Goal: Task Accomplishment & Management: Complete application form

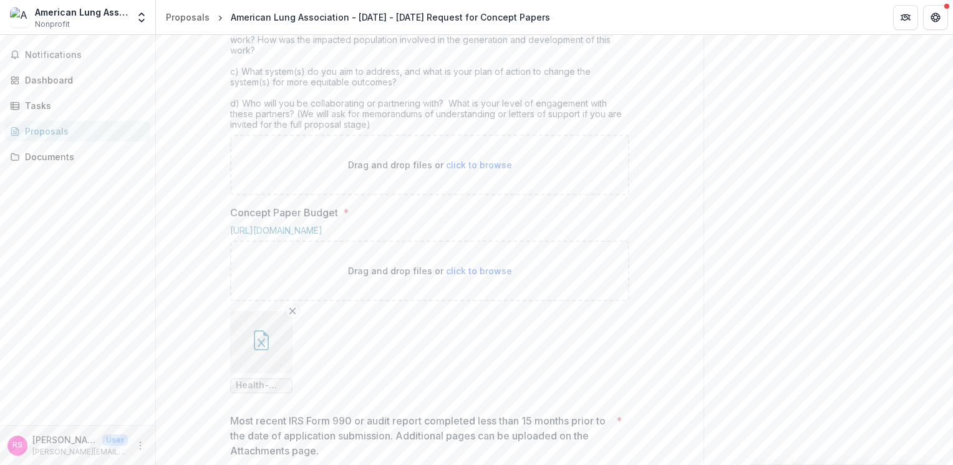
scroll to position [579, 0]
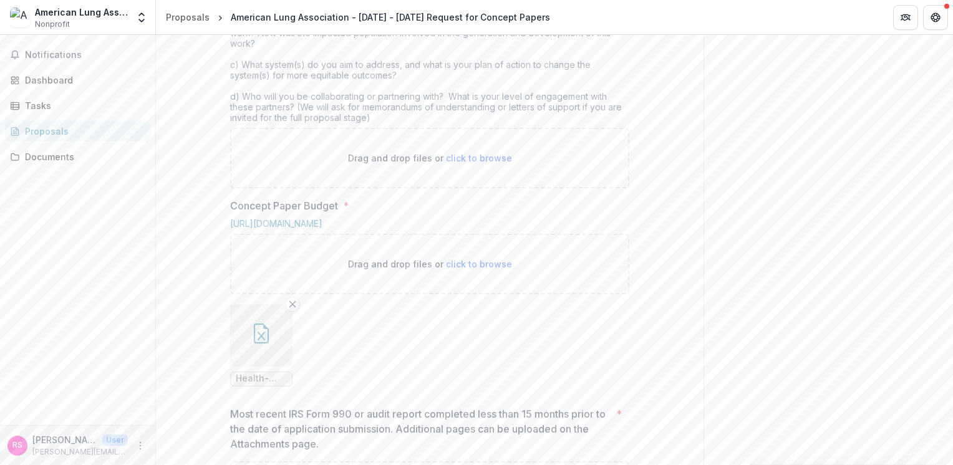
click at [467, 163] on span "click to browse" at bounding box center [479, 158] width 66 height 11
type input "**********"
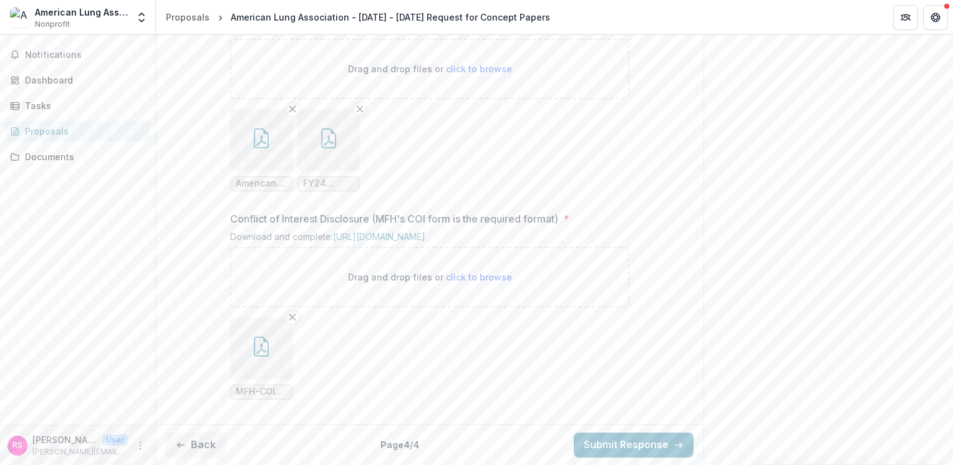
scroll to position [1426, 0]
click at [260, 339] on icon "button" at bounding box center [261, 347] width 20 height 20
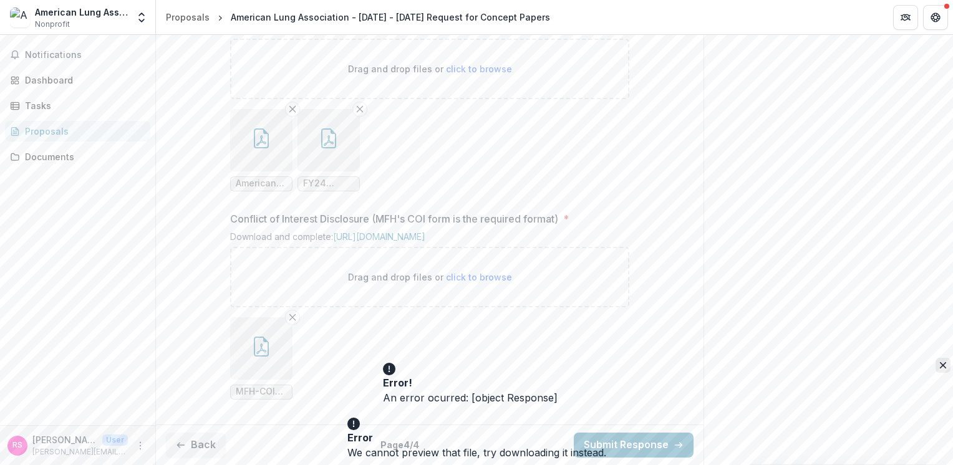
click at [940, 369] on icon "Close" at bounding box center [943, 365] width 6 height 6
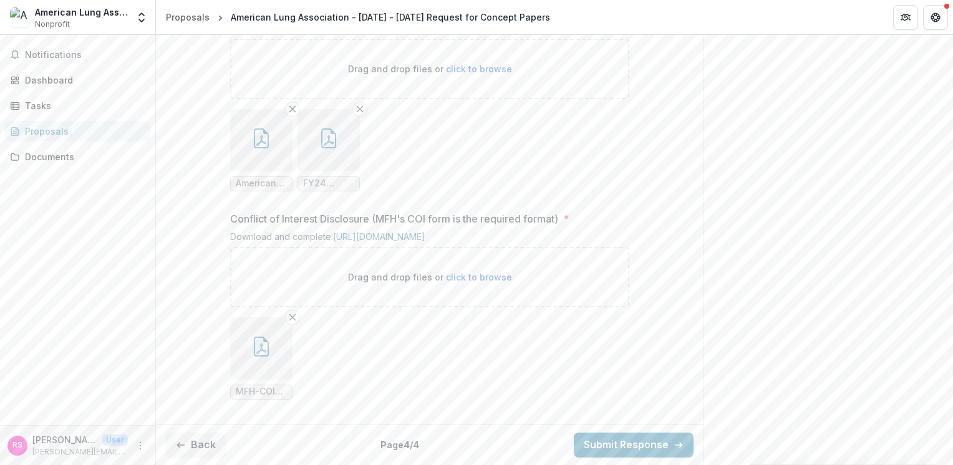
click at [265, 136] on icon "button" at bounding box center [261, 139] width 20 height 20
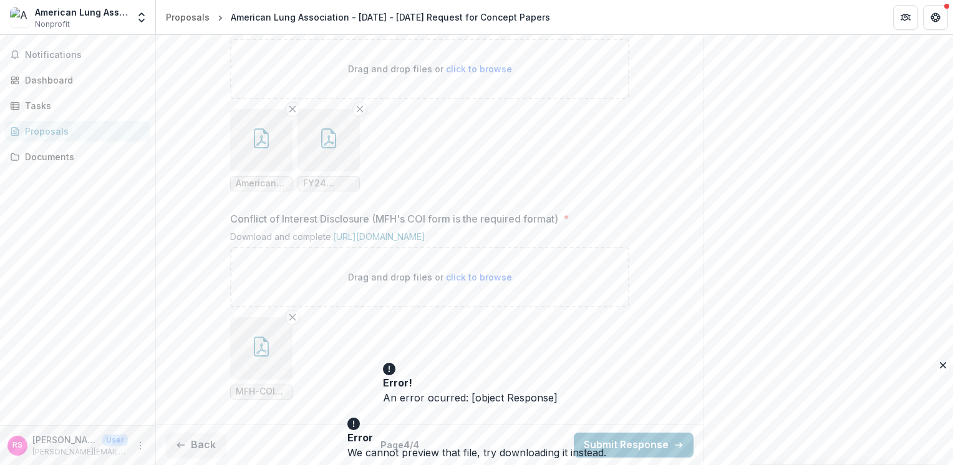
click at [513, 126] on ul "American-Lung-Association-2024-Financial-Statements.pdf FY24 Operating Budget F…" at bounding box center [429, 150] width 399 height 82
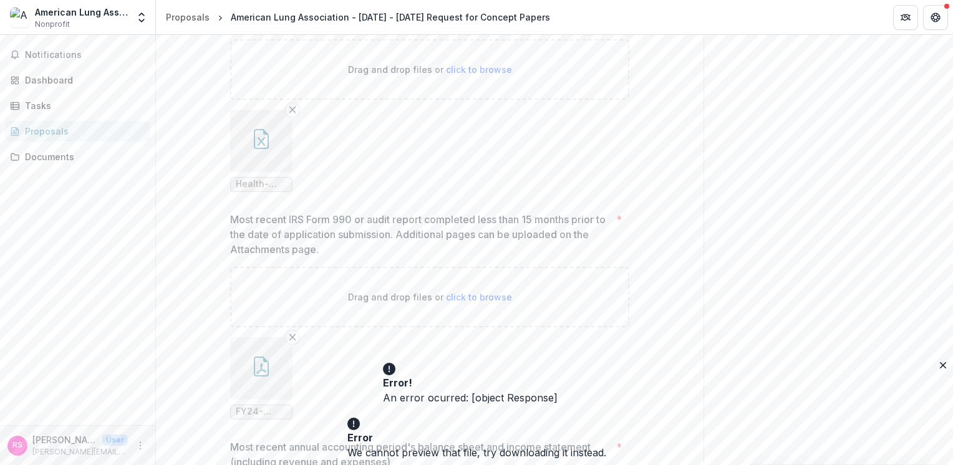
scroll to position [872, 0]
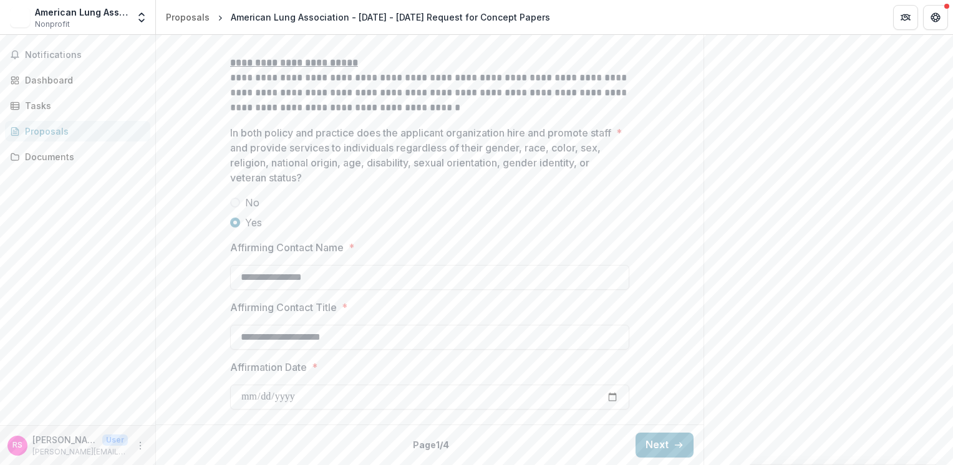
scroll to position [1966, 0]
click at [648, 450] on button "Next" at bounding box center [665, 445] width 58 height 25
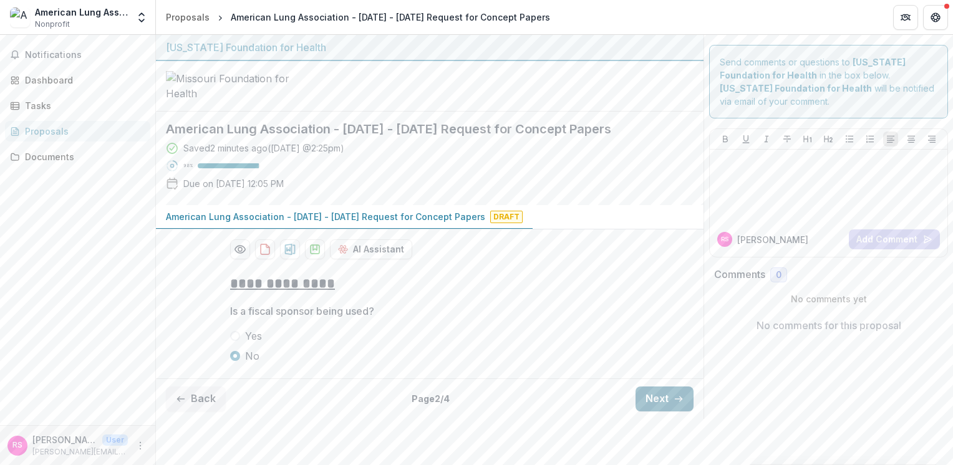
scroll to position [47, 0]
click at [649, 412] on button "Next" at bounding box center [665, 399] width 58 height 25
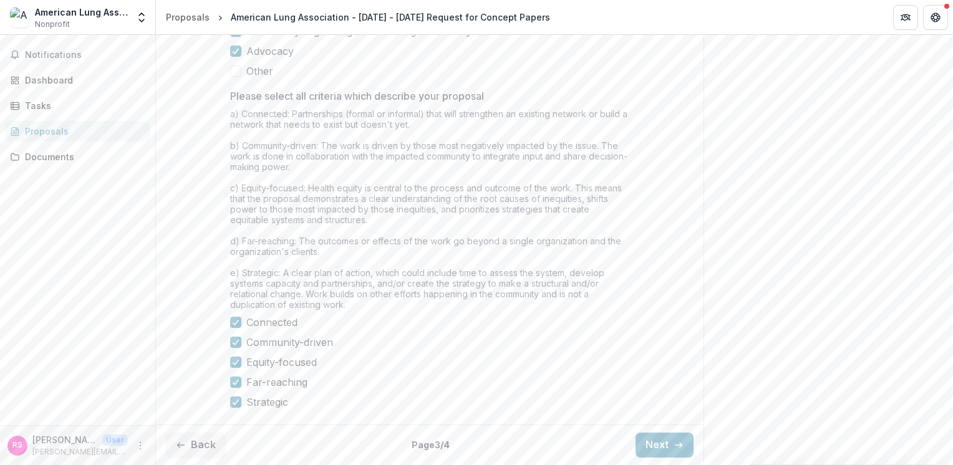
scroll to position [1065, 0]
click at [206, 439] on button "Back" at bounding box center [196, 445] width 60 height 25
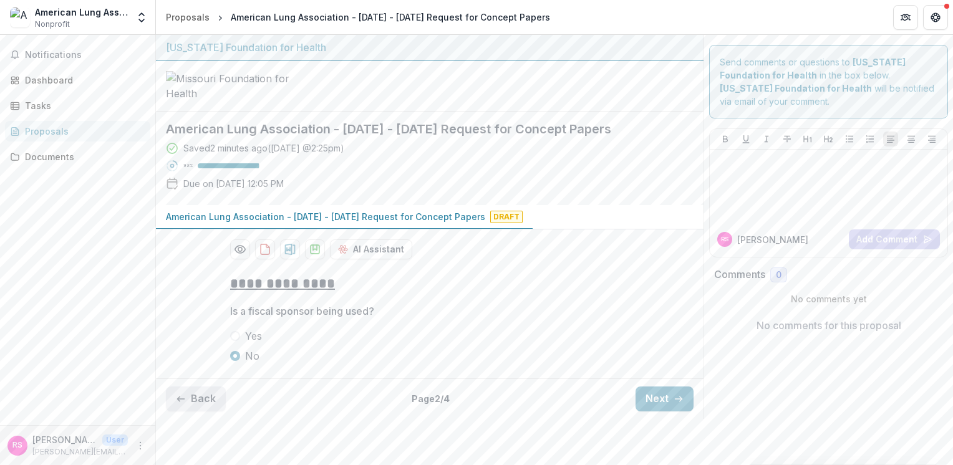
click at [202, 412] on button "Back" at bounding box center [196, 399] width 60 height 25
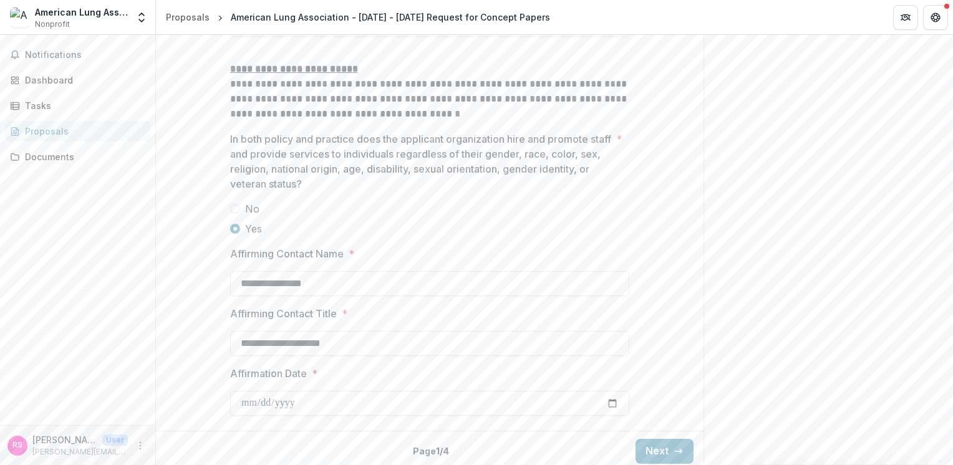
scroll to position [1966, 0]
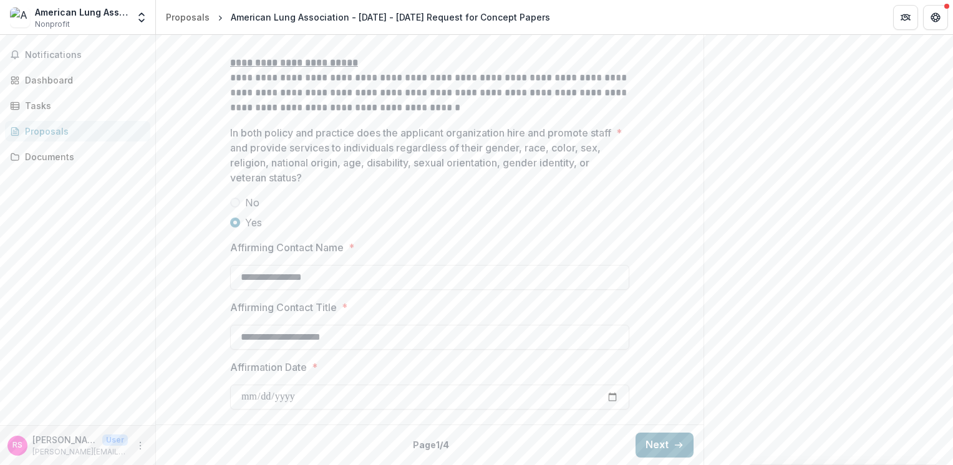
click at [650, 443] on button "Next" at bounding box center [665, 445] width 58 height 25
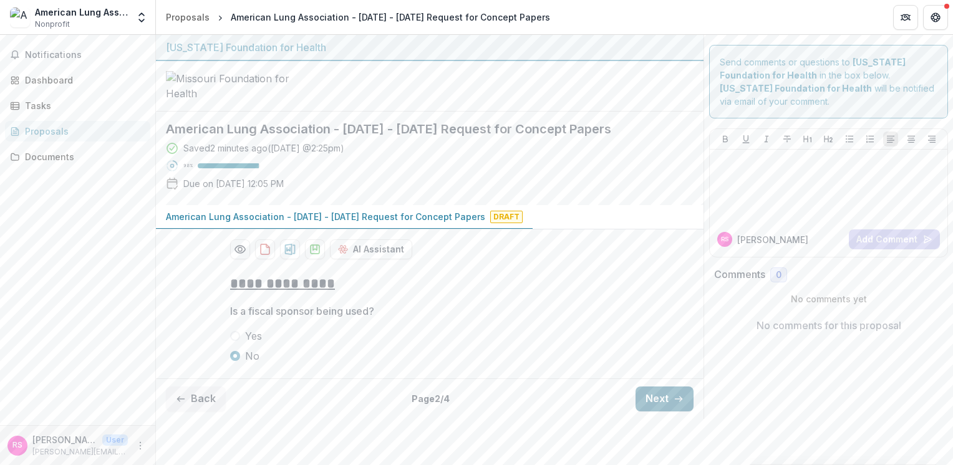
scroll to position [47, 0]
click at [653, 412] on button "Next" at bounding box center [665, 399] width 58 height 25
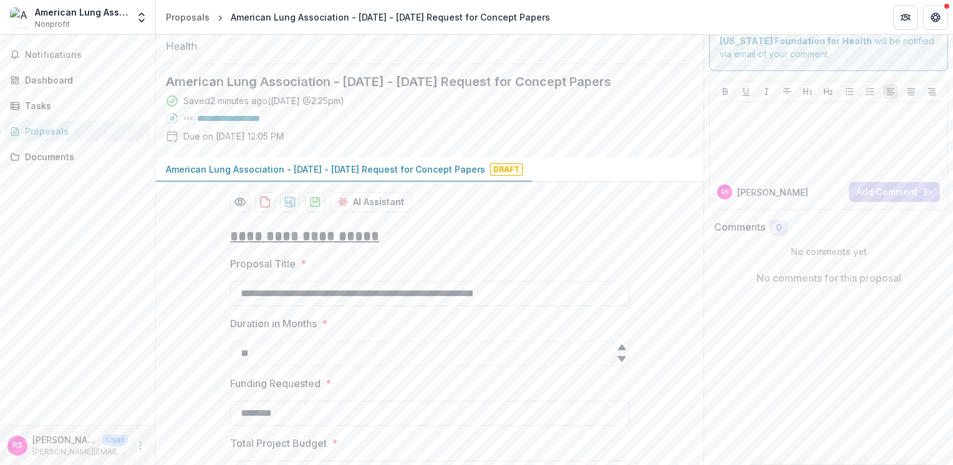
scroll to position [1065, 0]
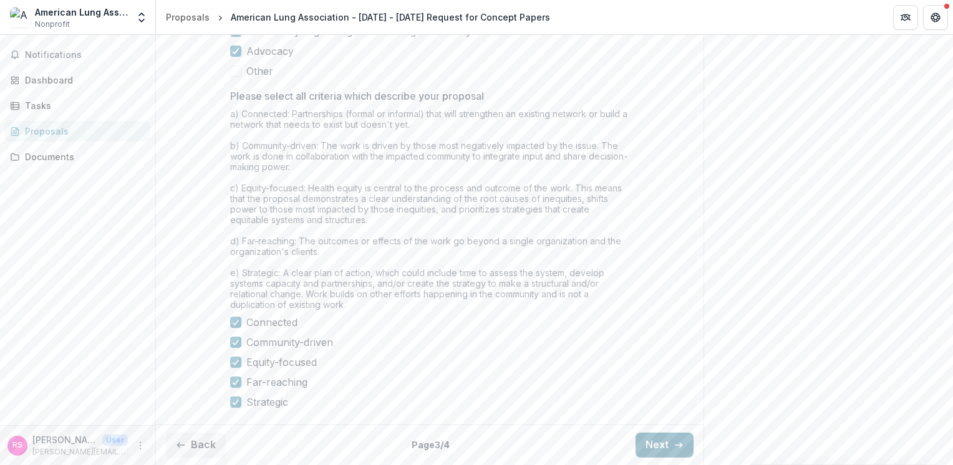
click at [653, 448] on button "Next" at bounding box center [665, 445] width 58 height 25
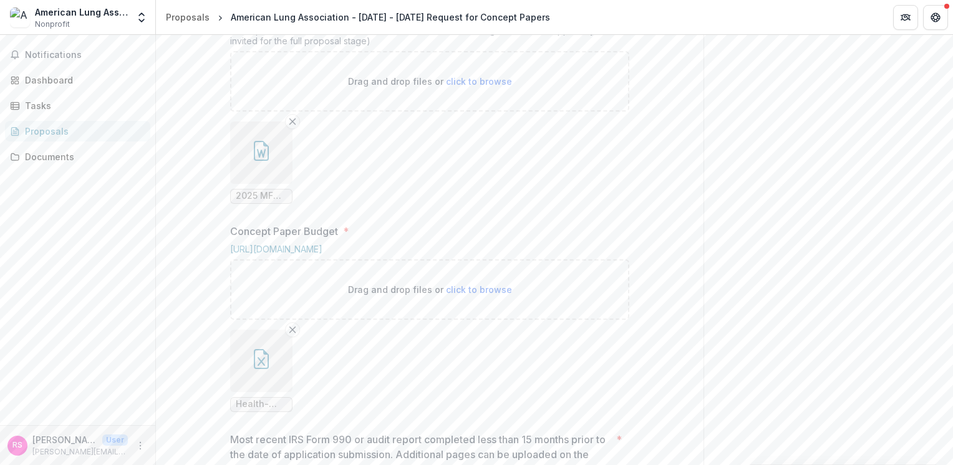
scroll to position [657, 0]
click at [267, 160] on icon "button" at bounding box center [261, 150] width 15 height 20
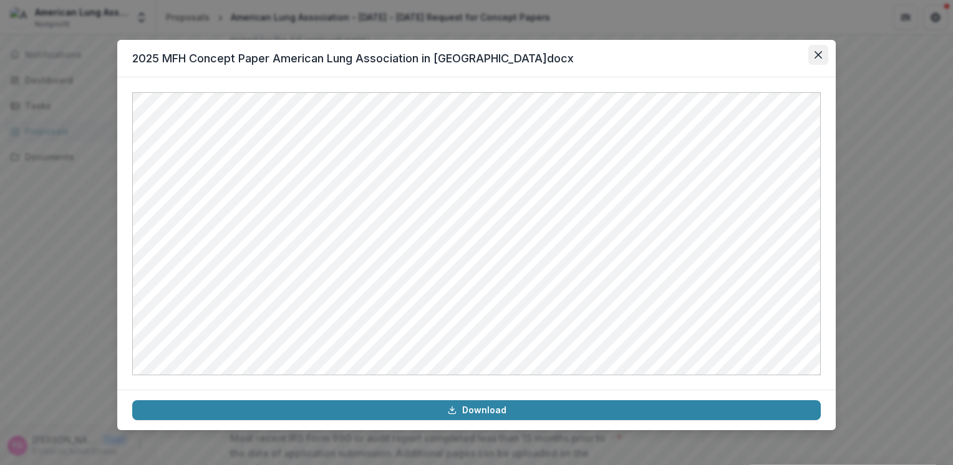
click at [823, 59] on button "Close" at bounding box center [819, 55] width 20 height 20
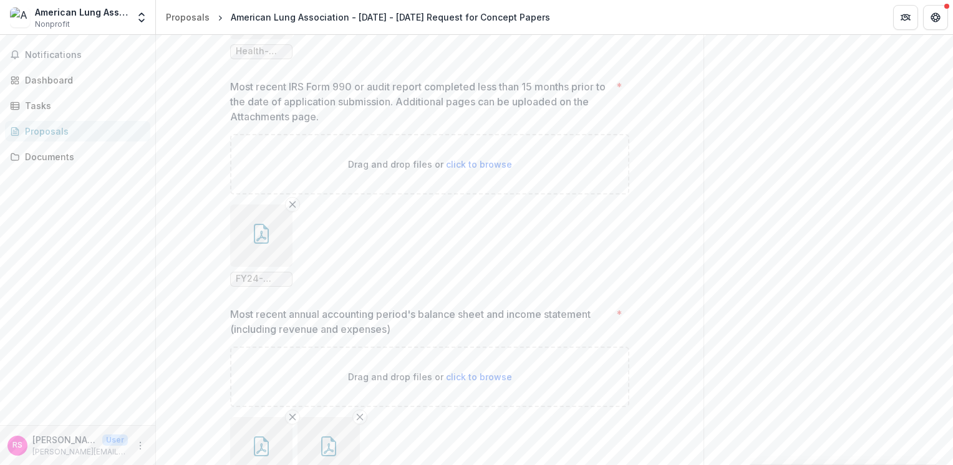
scroll to position [1009, 0]
click at [256, 16] on icon "button" at bounding box center [261, 6] width 20 height 20
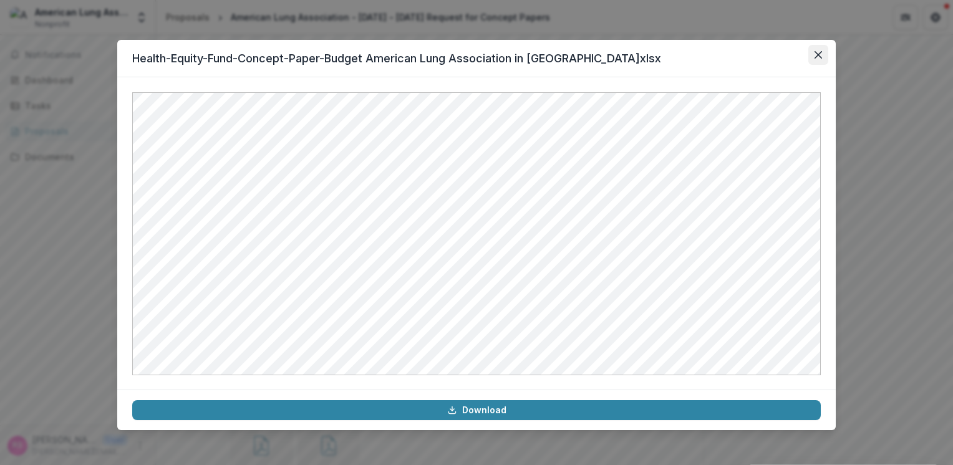
click at [816, 53] on icon "Close" at bounding box center [818, 54] width 7 height 7
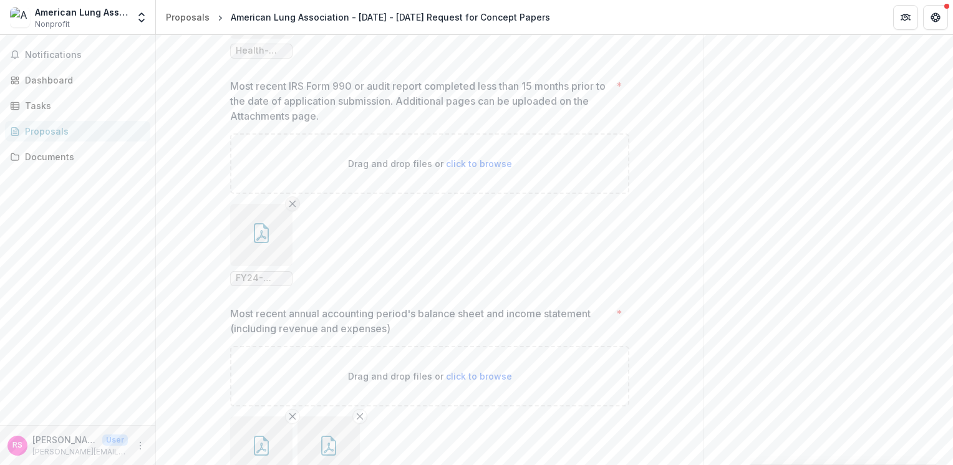
click at [290, 206] on line "Remove File" at bounding box center [293, 204] width 6 height 6
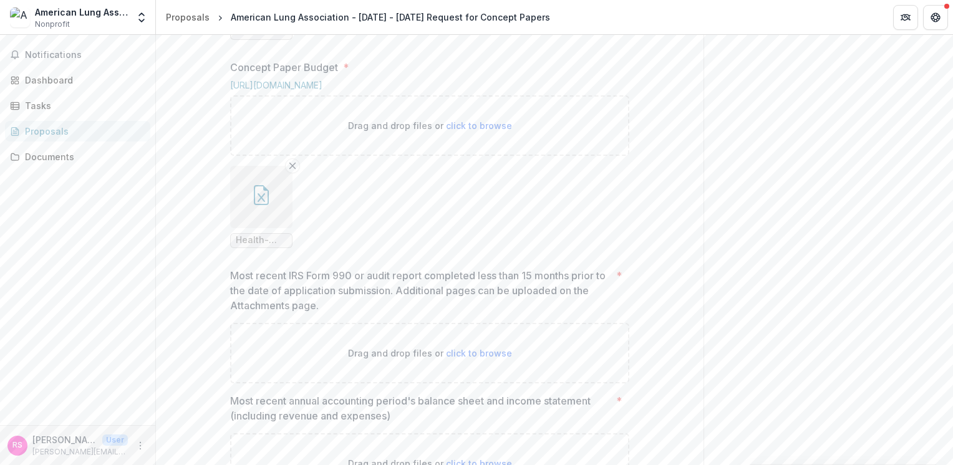
scroll to position [819, 0]
click at [273, 229] on button "button" at bounding box center [261, 198] width 62 height 62
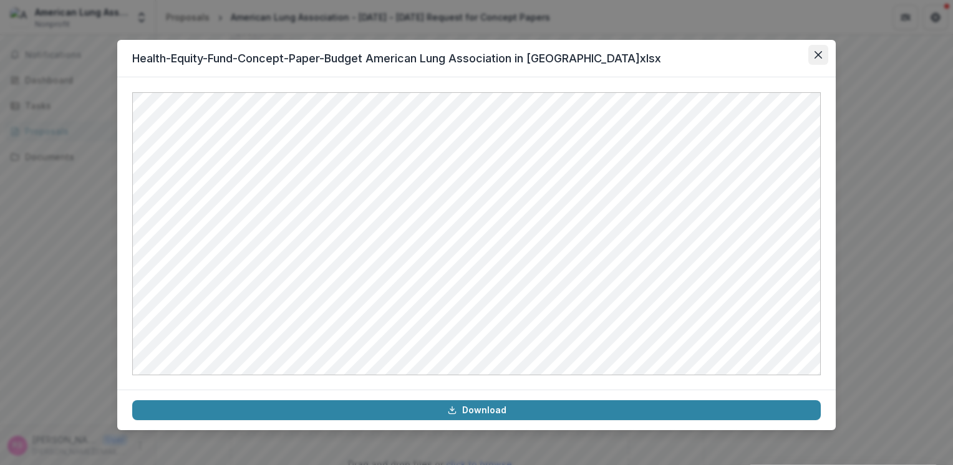
click at [820, 50] on button "Close" at bounding box center [819, 55] width 20 height 20
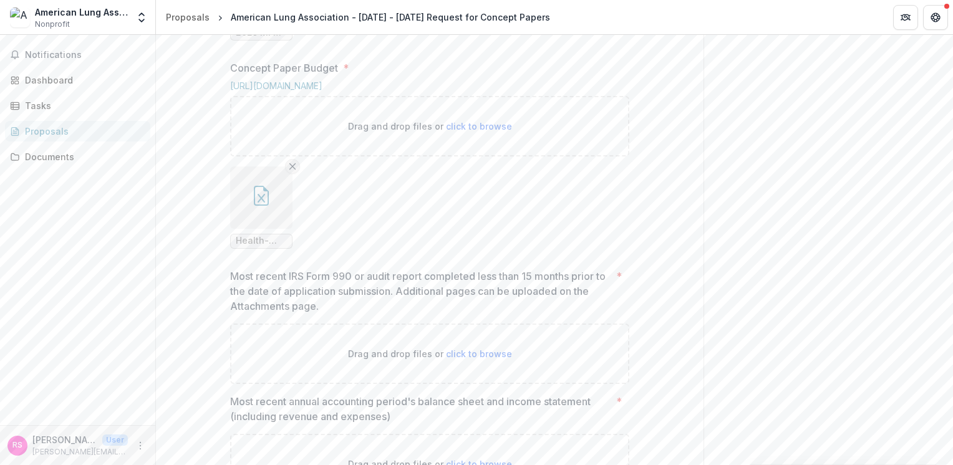
click at [293, 172] on icon "Remove File" at bounding box center [293, 167] width 10 height 10
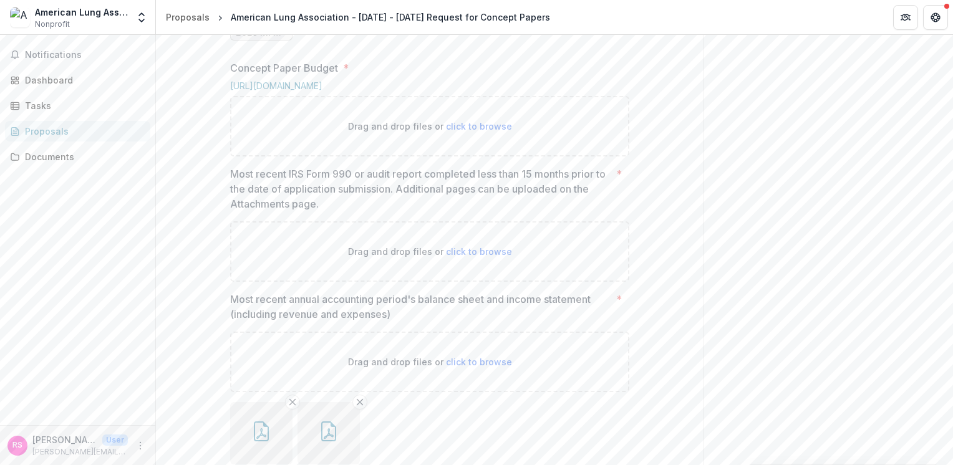
click at [471, 132] on span "click to browse" at bounding box center [479, 126] width 66 height 11
type input "**********"
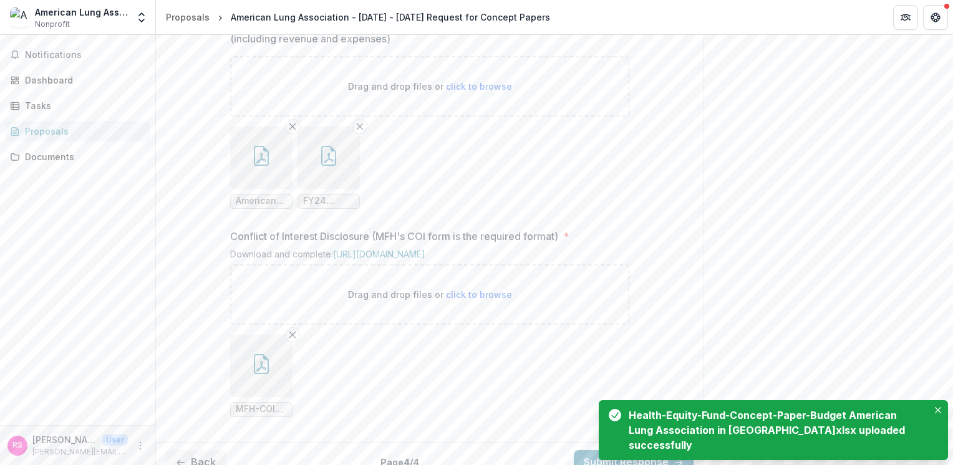
scroll to position [1323, 0]
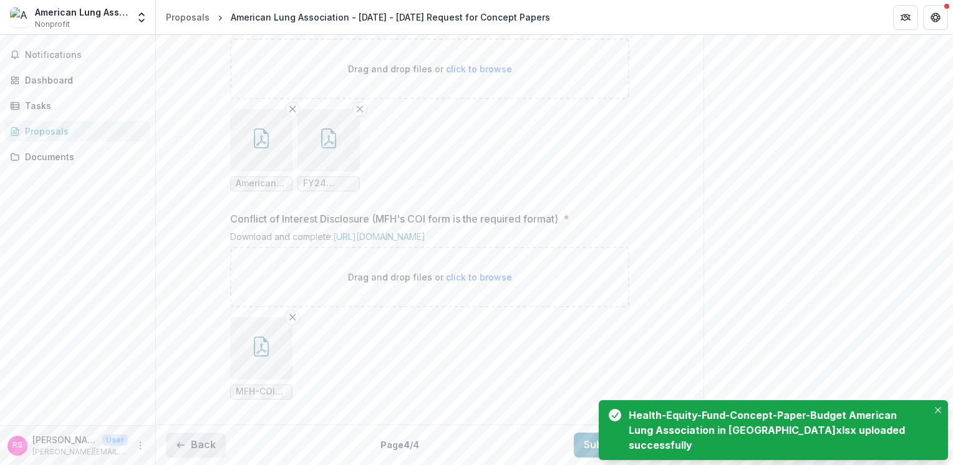
click at [202, 442] on button "Back" at bounding box center [196, 445] width 60 height 25
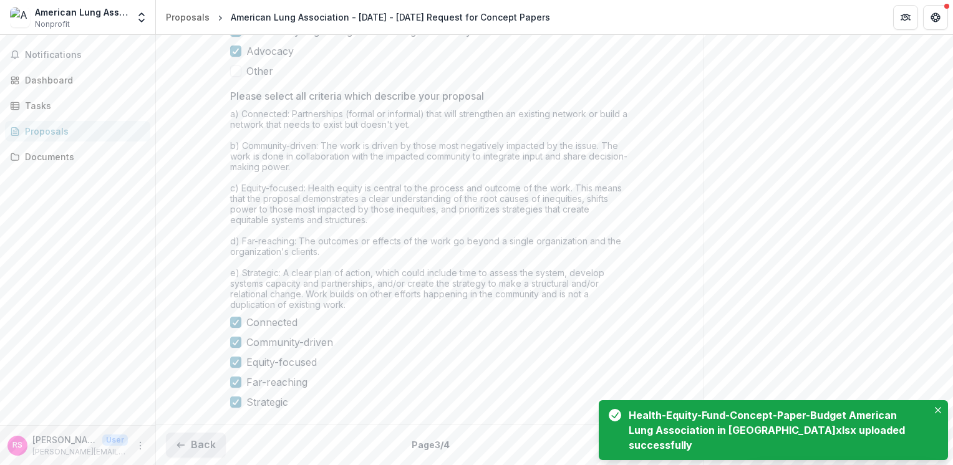
click at [192, 447] on button "Back" at bounding box center [196, 445] width 60 height 25
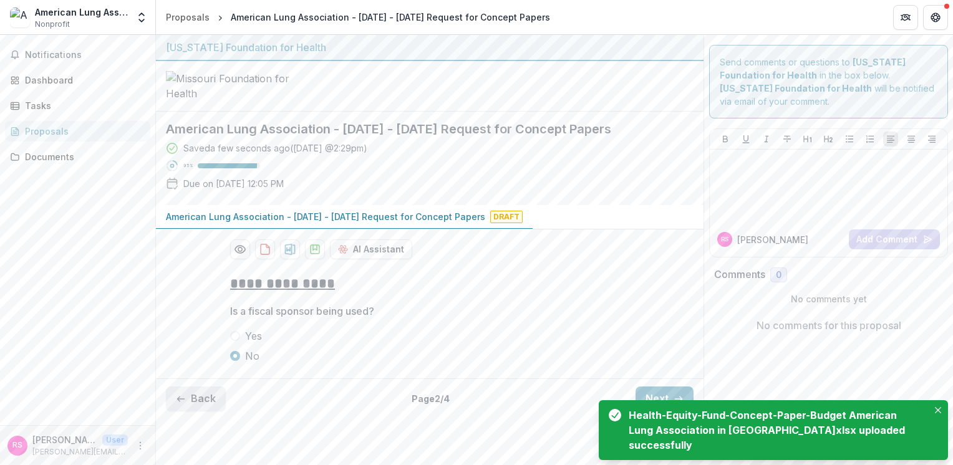
click at [195, 412] on button "Back" at bounding box center [196, 399] width 60 height 25
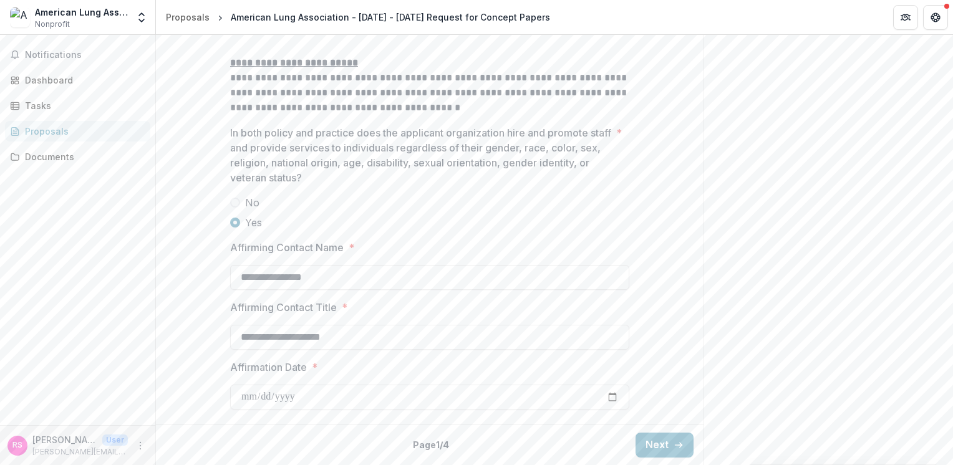
scroll to position [1966, 0]
click at [659, 443] on button "Next" at bounding box center [665, 445] width 58 height 25
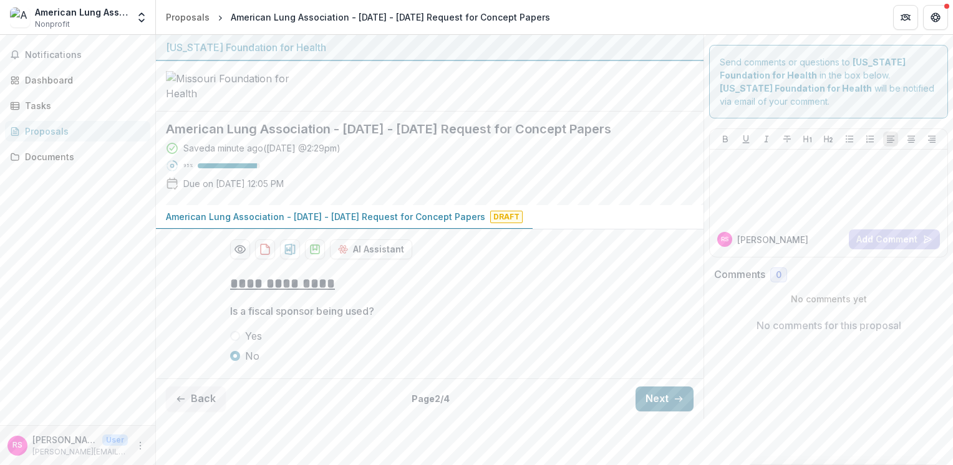
scroll to position [47, 0]
click at [657, 412] on button "Next" at bounding box center [665, 399] width 58 height 25
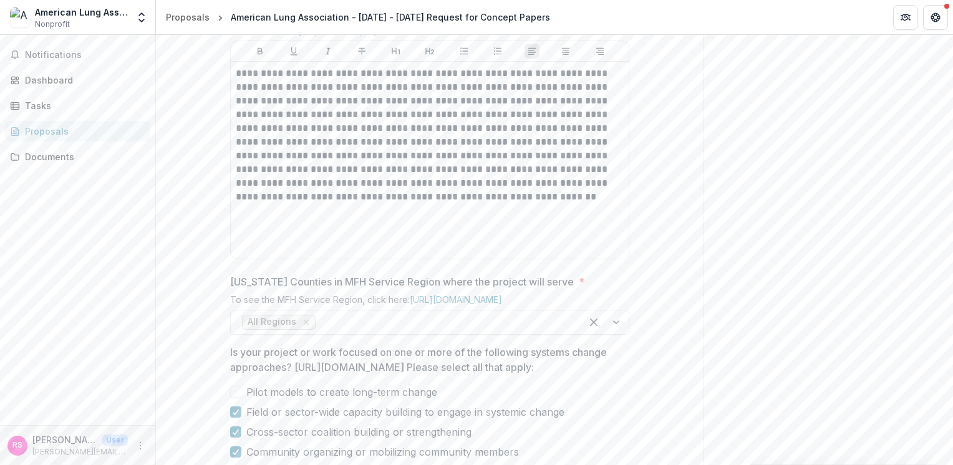
scroll to position [538, 0]
click at [320, 205] on p "**********" at bounding box center [430, 135] width 388 height 137
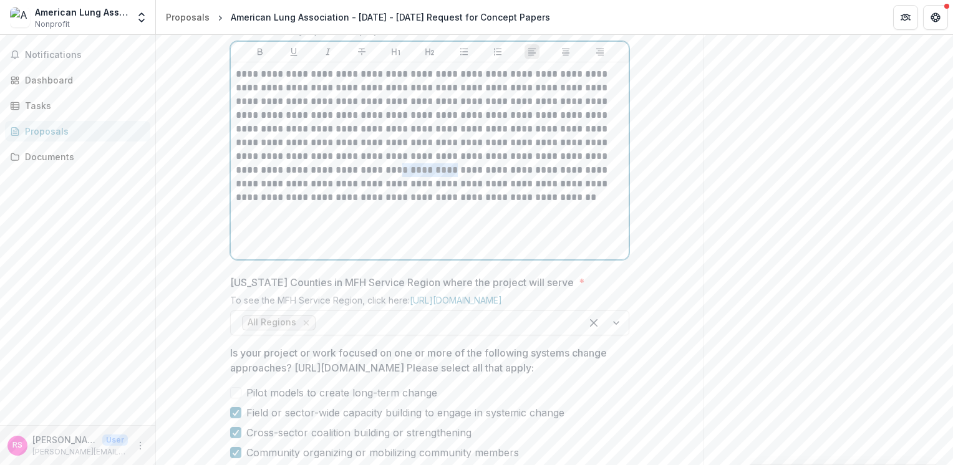
click at [320, 205] on p "**********" at bounding box center [430, 135] width 388 height 137
click at [285, 205] on p "**********" at bounding box center [430, 135] width 388 height 137
click at [465, 205] on p "**********" at bounding box center [430, 135] width 388 height 137
click at [654, 222] on div "**********" at bounding box center [430, 284] width 548 height 1115
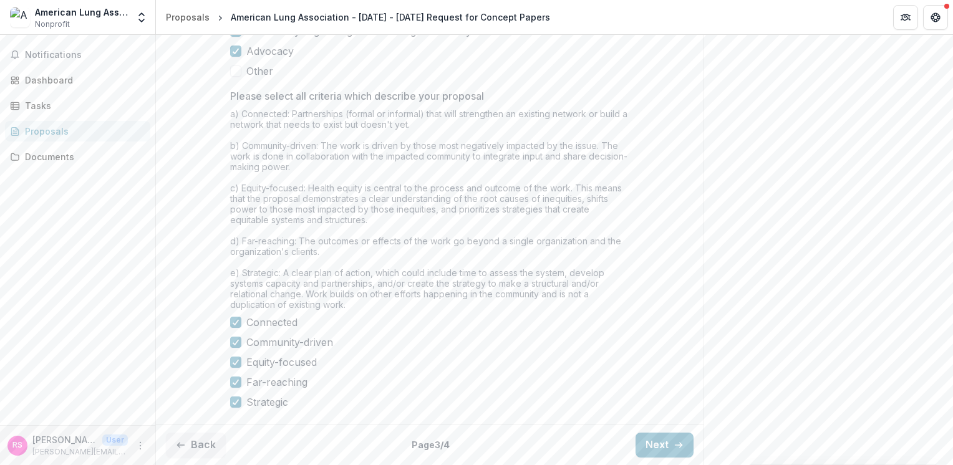
scroll to position [1065, 0]
click at [653, 440] on button "Next" at bounding box center [665, 445] width 58 height 25
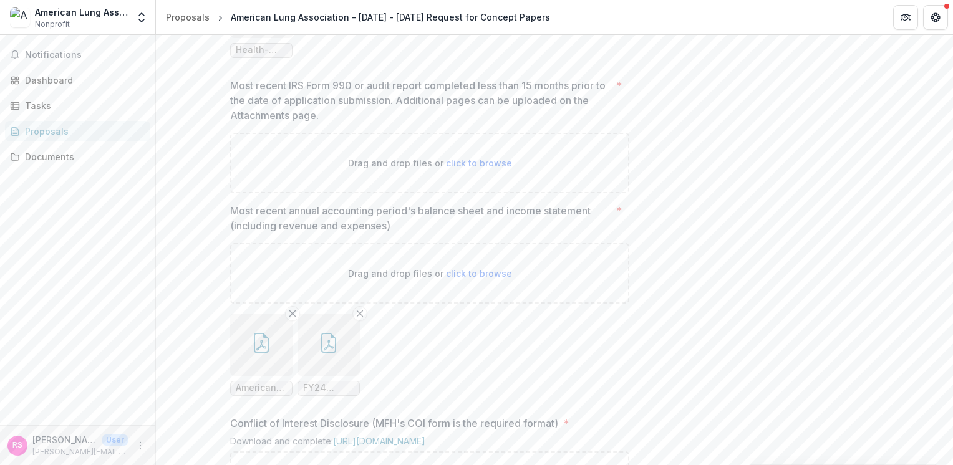
scroll to position [1011, 0]
click at [468, 168] on span "click to browse" at bounding box center [479, 162] width 66 height 11
type input "**********"
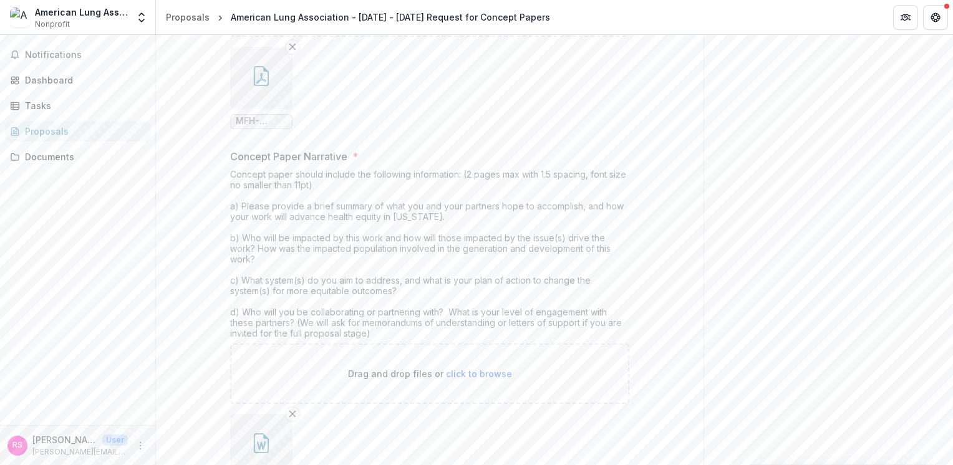
scroll to position [366, 0]
click at [265, 84] on icon "button" at bounding box center [261, 74] width 20 height 20
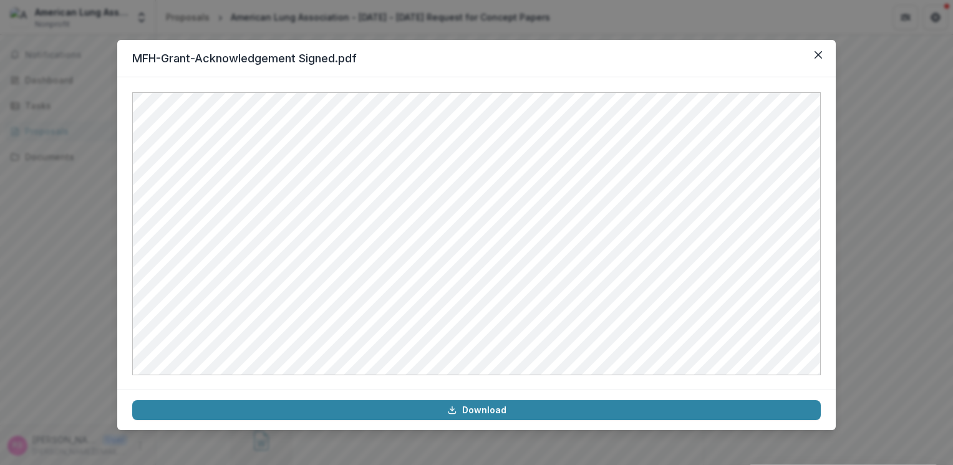
click at [898, 198] on div "MFH-Grant-Acknowledgement Signed.pdf Download" at bounding box center [476, 232] width 953 height 465
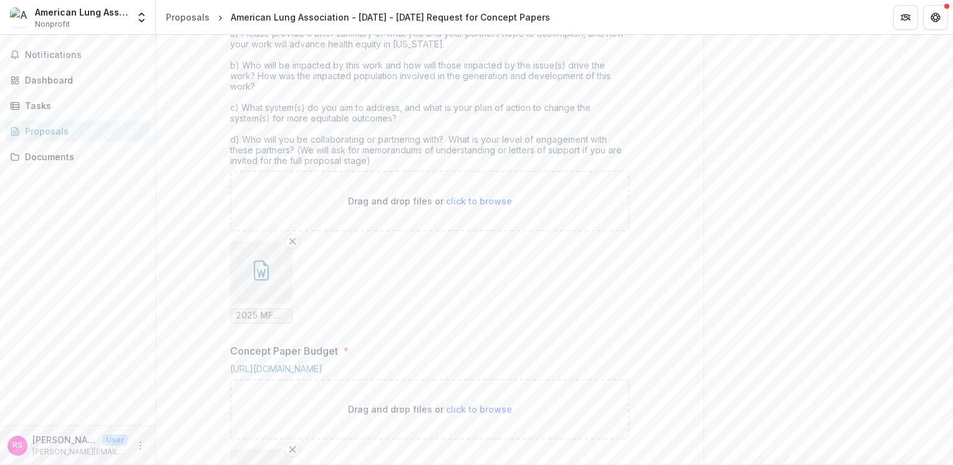
scroll to position [575, 0]
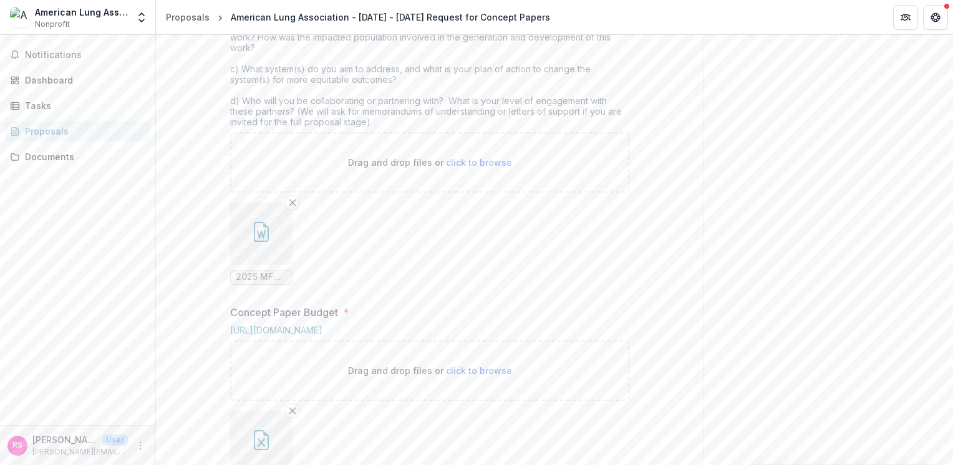
click at [274, 265] on button "button" at bounding box center [261, 234] width 62 height 62
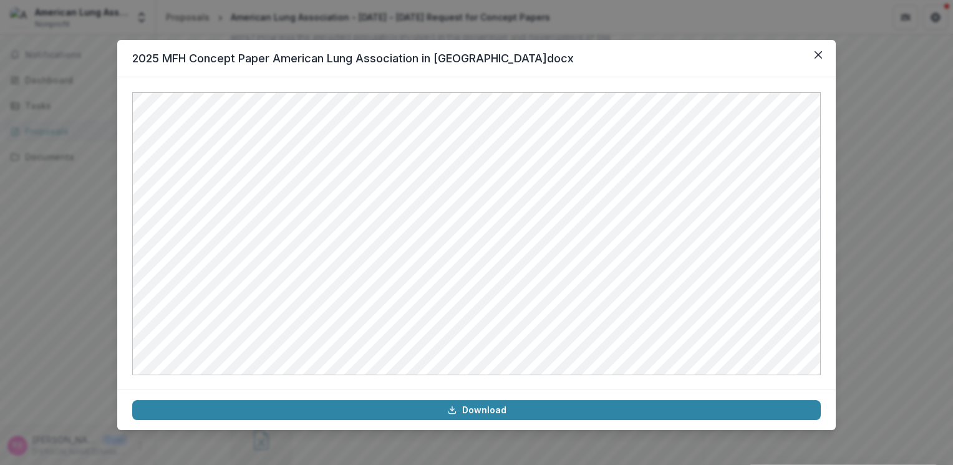
click at [887, 198] on div "2025 MFH Concept Paper American Lung Association in MO.docx Download" at bounding box center [476, 232] width 953 height 465
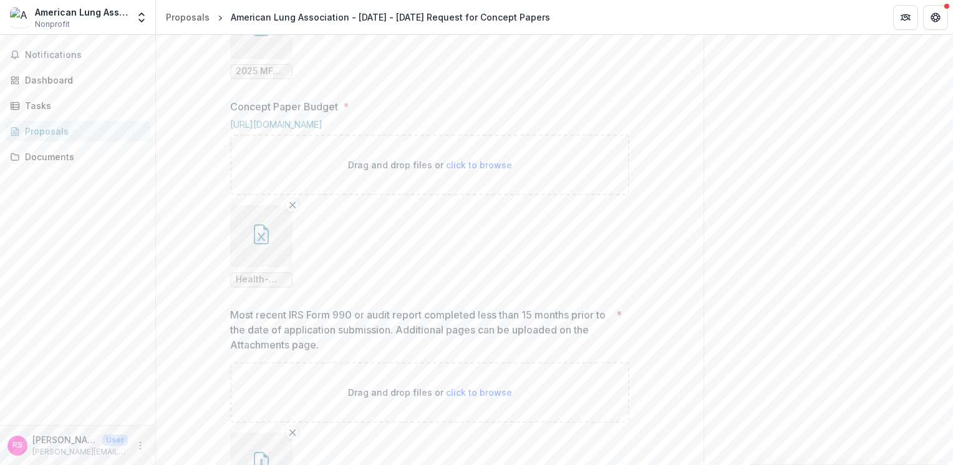
scroll to position [782, 0]
click at [262, 266] on button "button" at bounding box center [261, 235] width 62 height 62
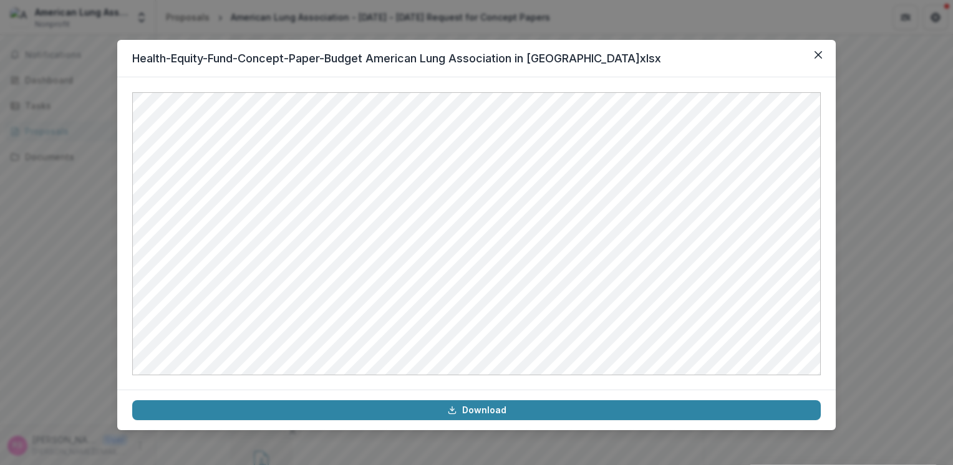
click at [868, 218] on div "Health-Equity-Fund-Concept-Paper-Budget American Lung Association in MO.xlsx Do…" at bounding box center [476, 232] width 953 height 465
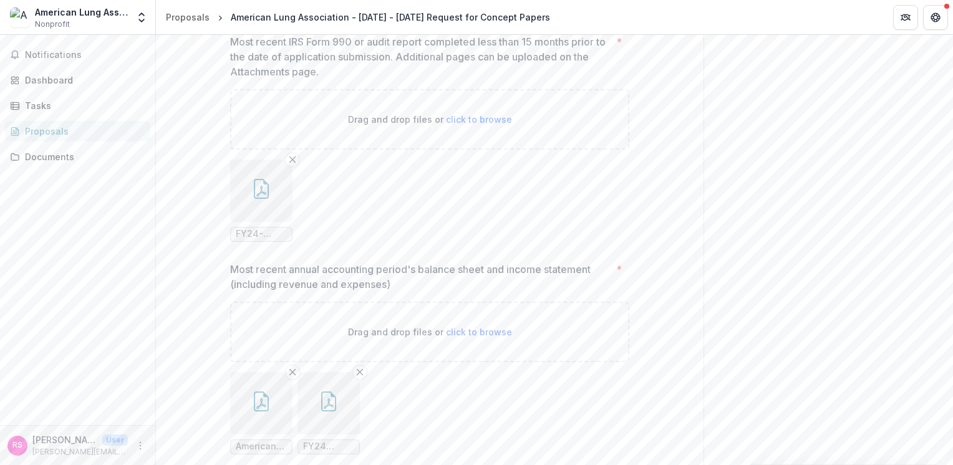
scroll to position [1052, 0]
click at [261, 200] on icon "button" at bounding box center [261, 190] width 20 height 20
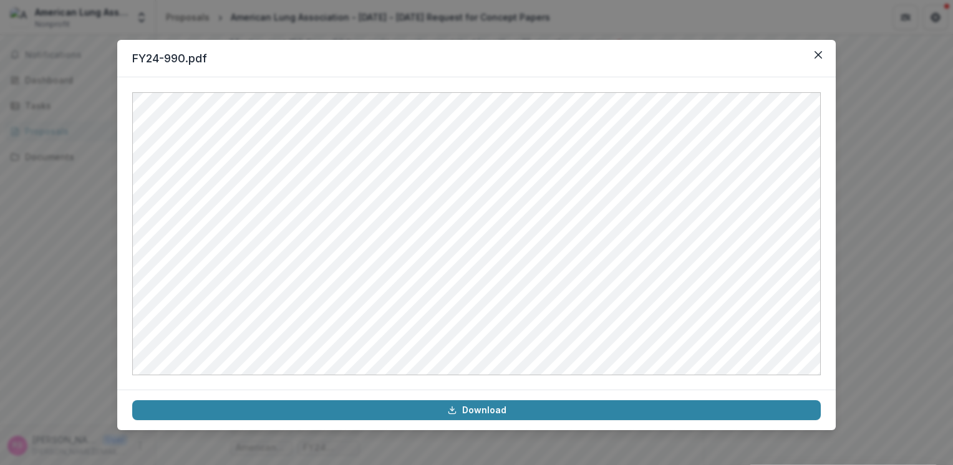
click at [883, 211] on div "FY24-990.pdf Download" at bounding box center [476, 232] width 953 height 465
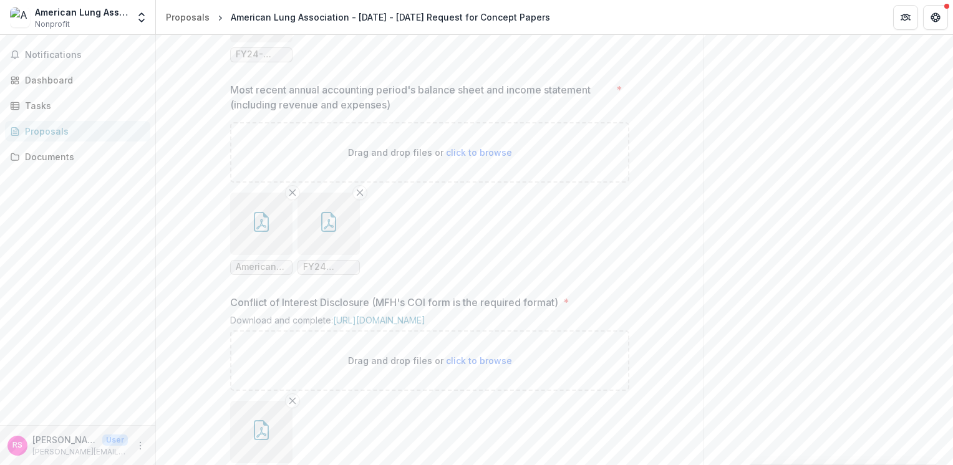
scroll to position [1234, 0]
click at [266, 255] on button "button" at bounding box center [261, 223] width 62 height 62
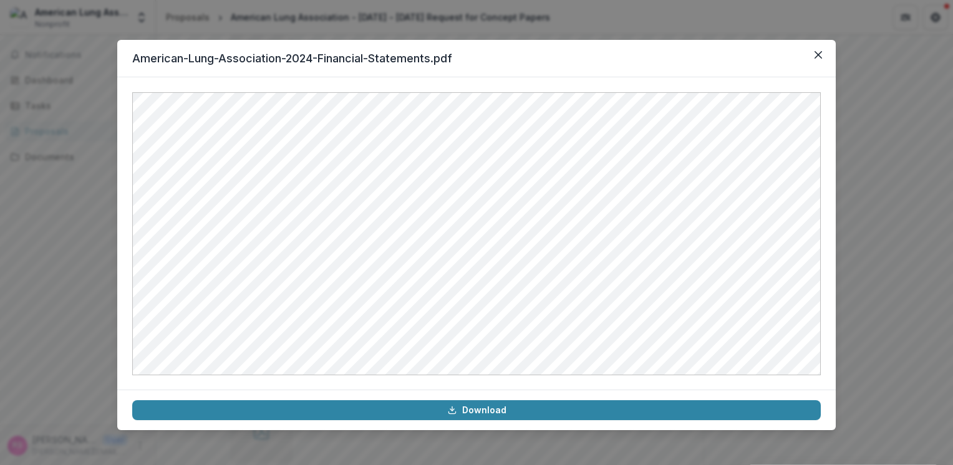
click at [879, 193] on div "American-Lung-Association-2024-Financial-Statements.pdf Download" at bounding box center [476, 232] width 953 height 465
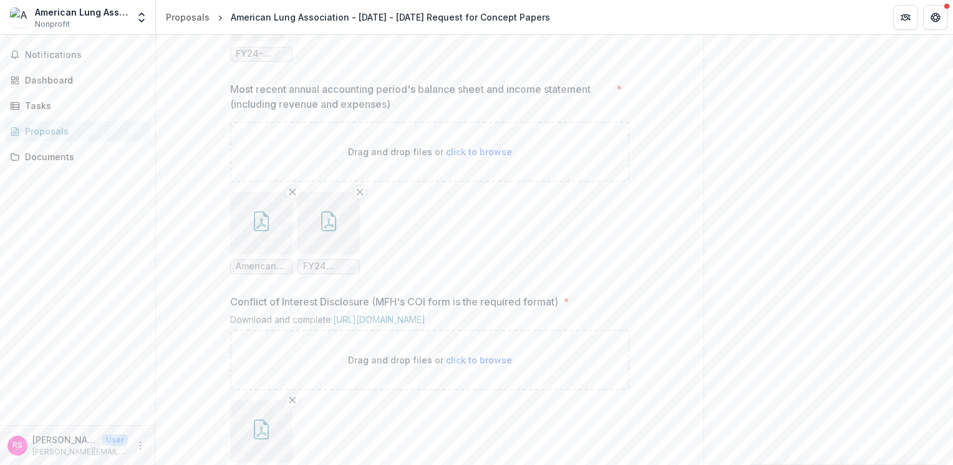
click at [335, 231] on icon "button" at bounding box center [329, 221] width 20 height 20
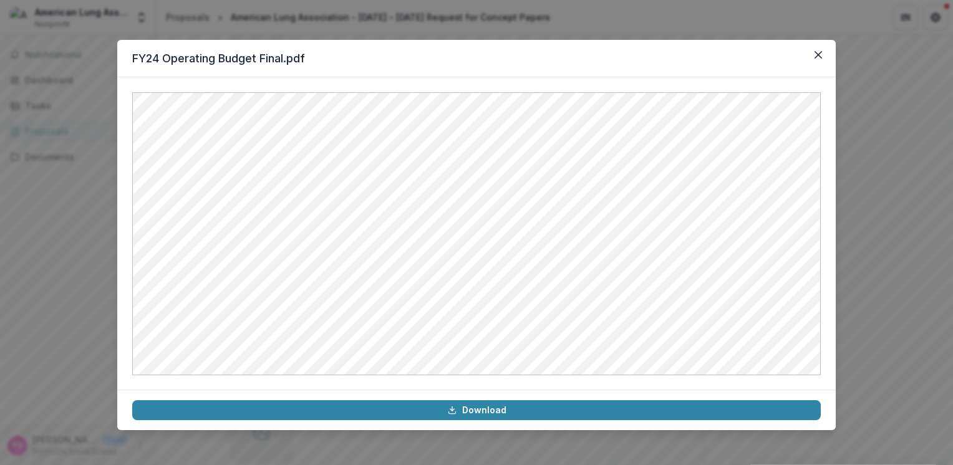
click at [888, 228] on div "FY24 Operating Budget Final.pdf Download" at bounding box center [476, 232] width 953 height 465
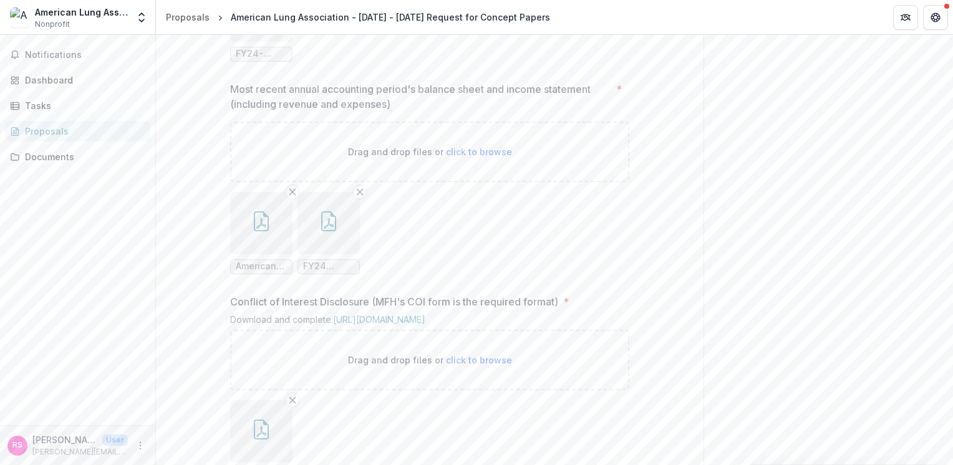
click at [335, 231] on icon "button" at bounding box center [329, 221] width 20 height 20
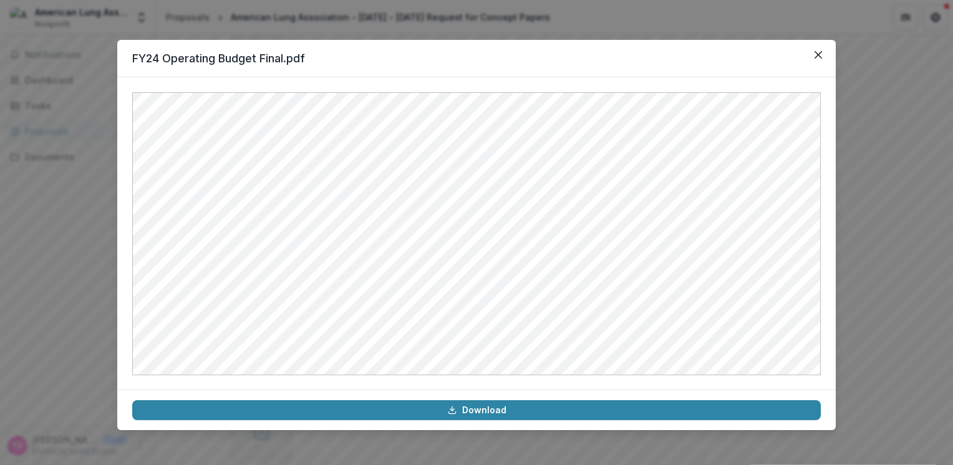
click at [878, 226] on div "FY24 Operating Budget Final.pdf Download" at bounding box center [476, 232] width 953 height 465
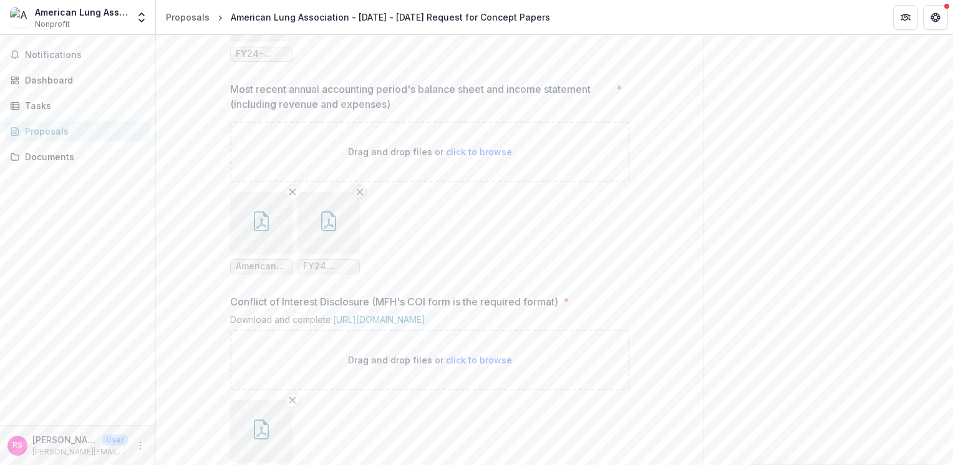
click at [359, 195] on line "Remove File" at bounding box center [360, 192] width 6 height 6
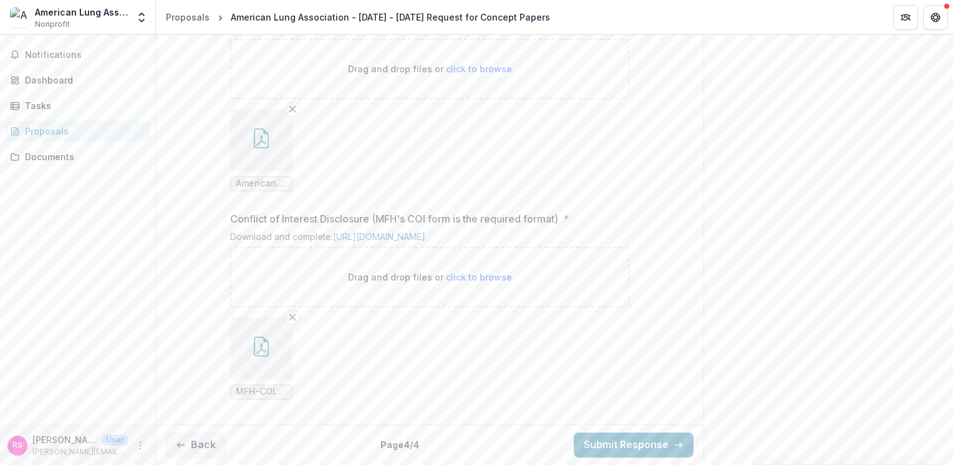
scroll to position [1426, 0]
click at [268, 356] on icon "button" at bounding box center [261, 347] width 20 height 20
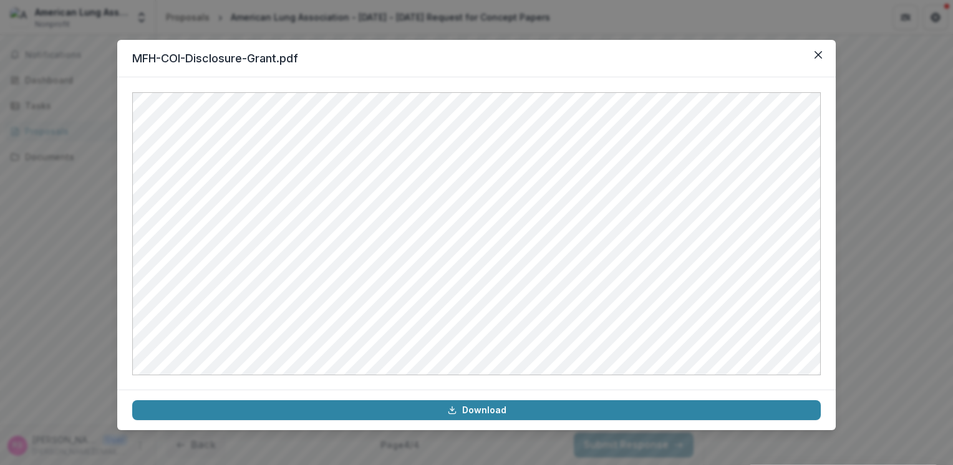
click at [877, 226] on div "MFH-COI-Disclosure-Grant.pdf Download" at bounding box center [476, 232] width 953 height 465
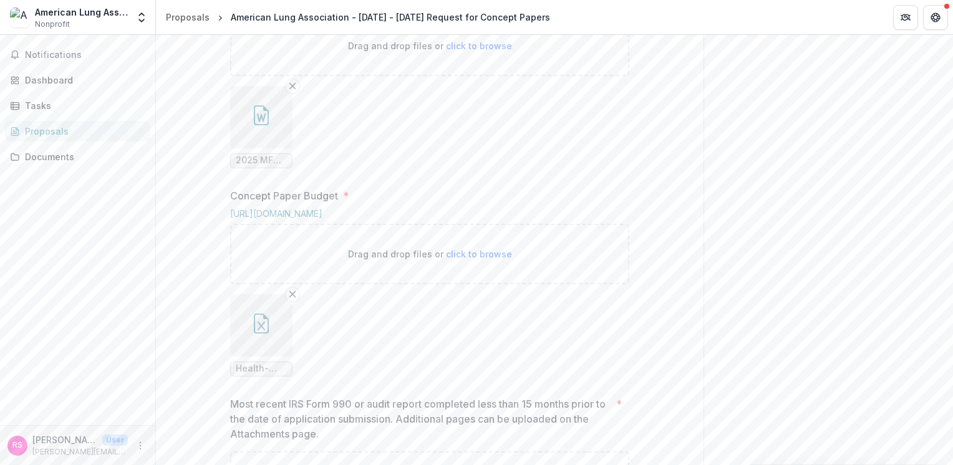
scroll to position [689, 0]
click at [264, 127] on icon "button" at bounding box center [261, 117] width 20 height 20
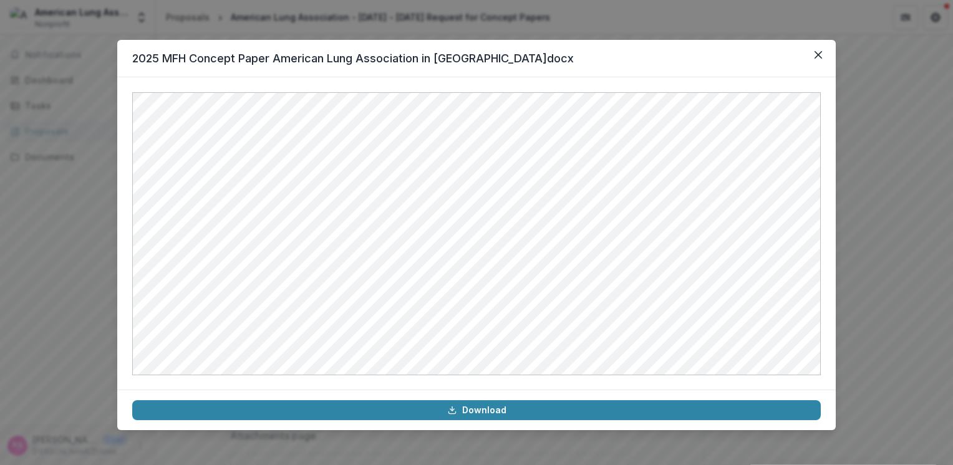
click at [885, 238] on div "2025 MFH Concept Paper American Lung Association in MO.docx Download" at bounding box center [476, 232] width 953 height 465
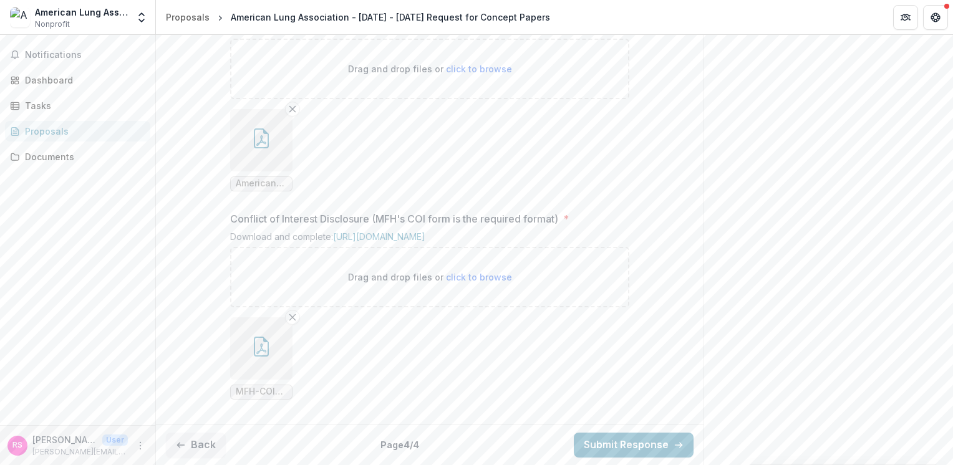
scroll to position [1426, 0]
click at [618, 444] on button "Submit Response" at bounding box center [634, 445] width 120 height 25
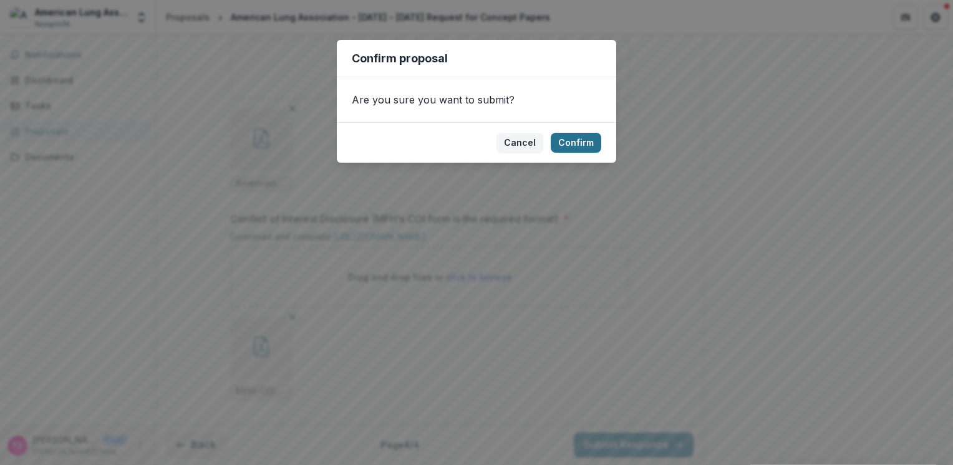
click at [578, 144] on button "Confirm" at bounding box center [576, 143] width 51 height 20
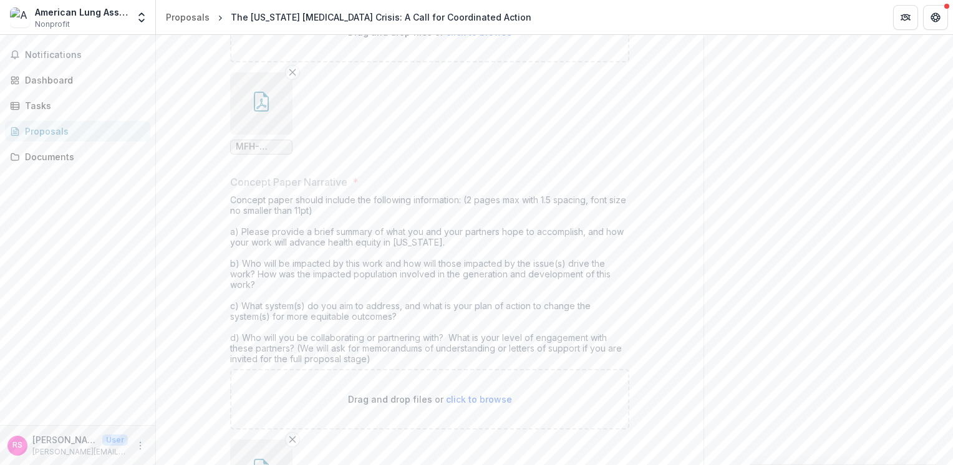
scroll to position [0, 0]
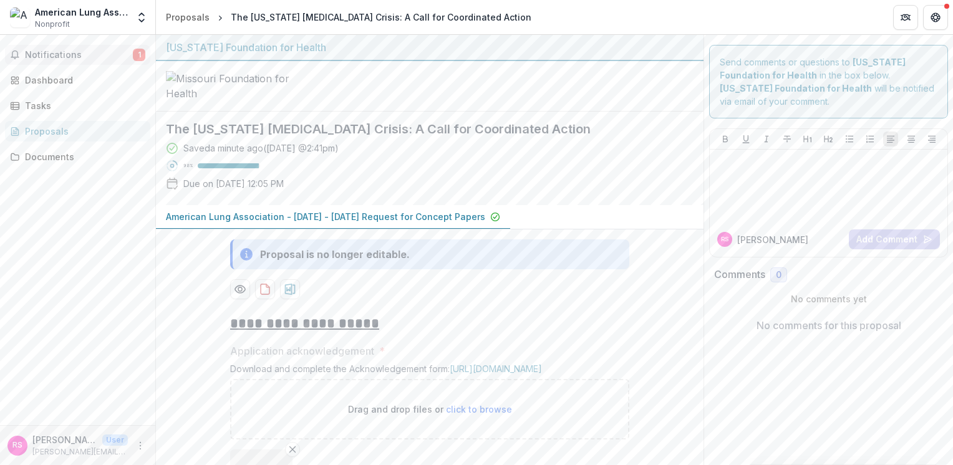
click at [90, 55] on span "Notifications" at bounding box center [79, 55] width 108 height 11
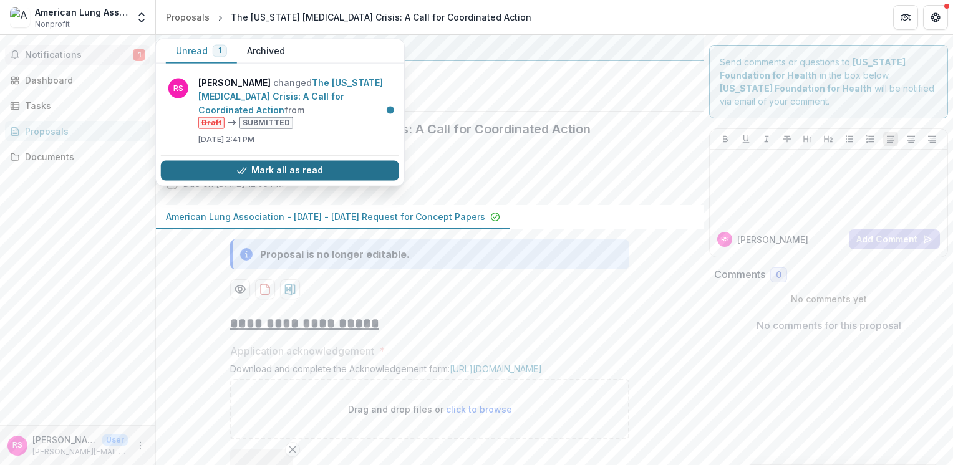
click at [361, 169] on button "Mark all as read" at bounding box center [280, 170] width 238 height 20
